Goal: Obtain resource: Download file/media

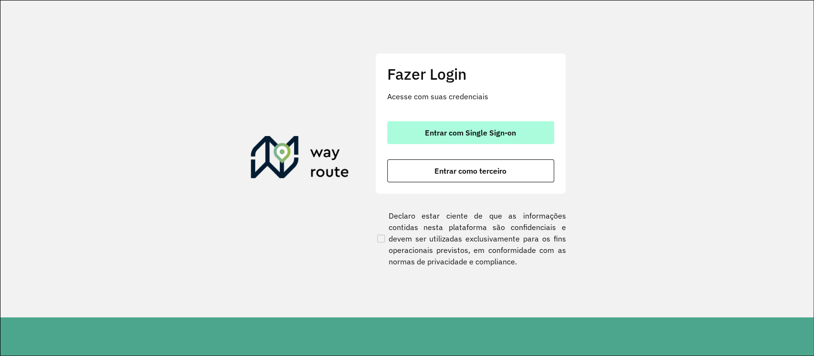
click at [448, 123] on button "Entrar com Single Sign-on" at bounding box center [470, 132] width 167 height 23
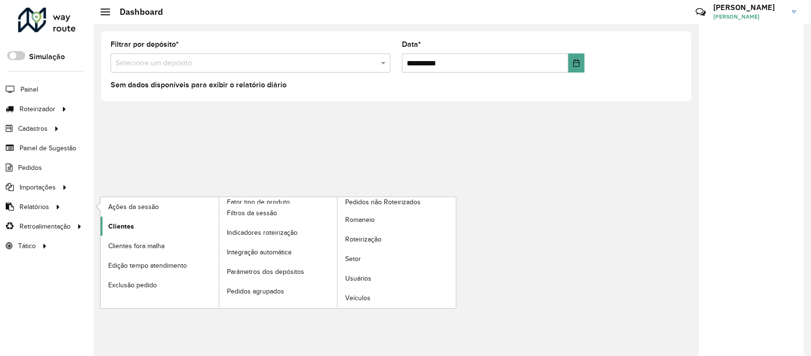
click at [169, 227] on link "Clientes" at bounding box center [160, 225] width 118 height 19
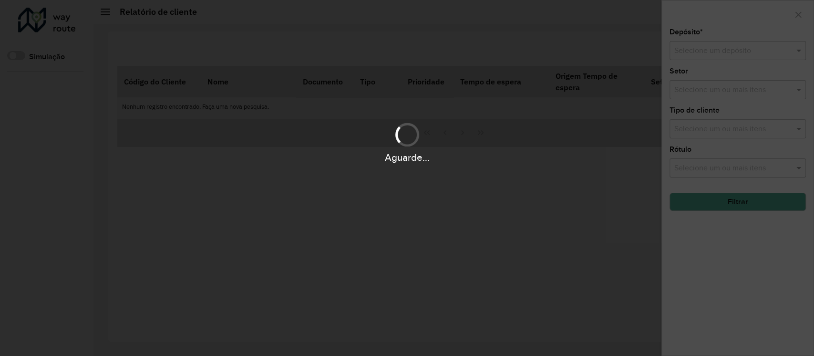
click at [714, 53] on div "Aguarde..." at bounding box center [407, 178] width 814 height 356
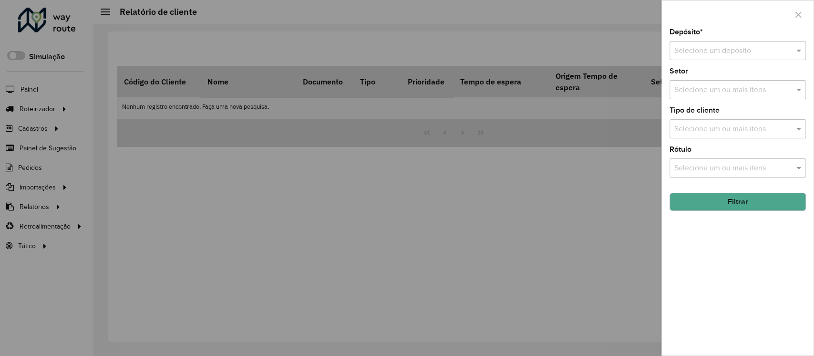
click at [714, 53] on input "text" at bounding box center [728, 50] width 108 height 11
type input "*****"
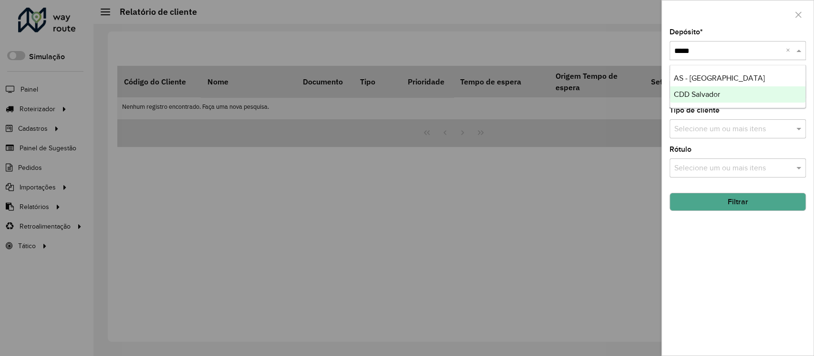
click at [712, 97] on span "CDD Salvador" at bounding box center [697, 94] width 46 height 8
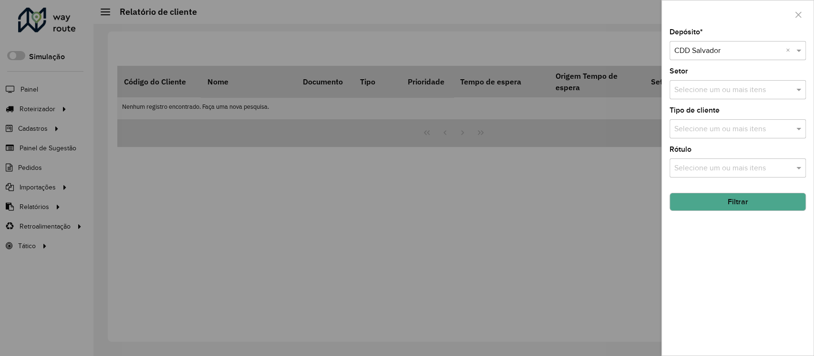
click at [754, 204] on button "Filtrar" at bounding box center [737, 202] width 136 height 18
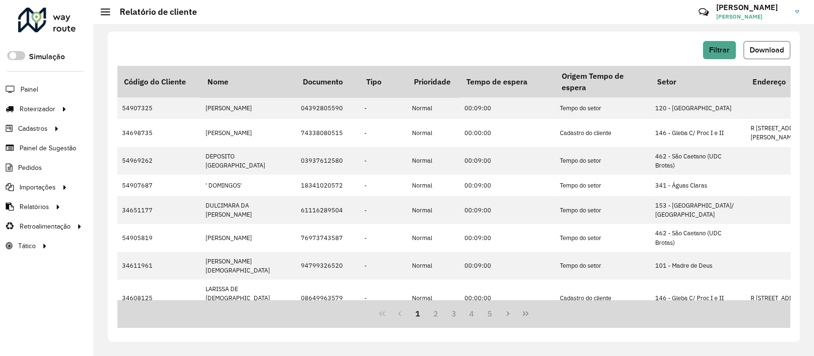
click at [780, 53] on span "Download" at bounding box center [767, 50] width 34 height 8
